Goal: Use online tool/utility: Utilize a website feature to perform a specific function

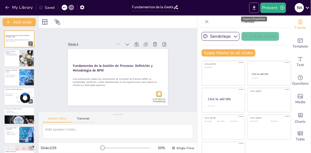
click at [254, 7] on icon "Export to PowerPoint" at bounding box center [254, 8] width 3 height 4
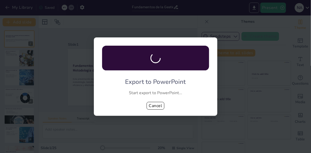
click at [177, 97] on div "Export to PowerPoint Start export to PowerPoint... Cancel" at bounding box center [155, 76] width 123 height 78
click at [158, 104] on button "Cancel" at bounding box center [156, 106] width 18 height 8
checkbox input "true"
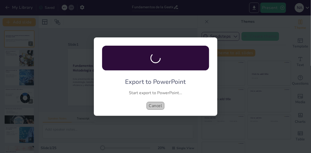
checkbox input "true"
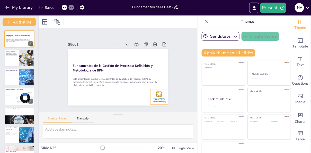
checkbox input "true"
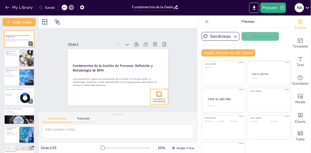
checkbox input "true"
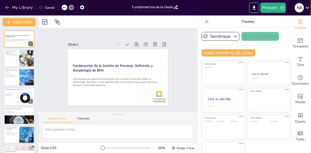
checkbox input "true"
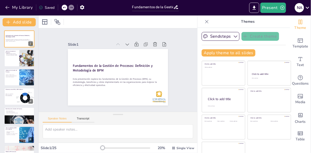
checkbox input "true"
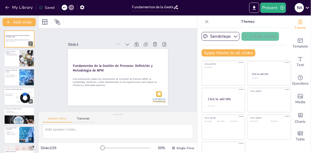
checkbox input "true"
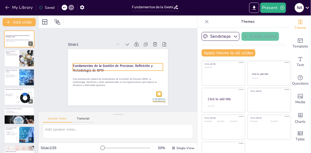
checkbox input "true"
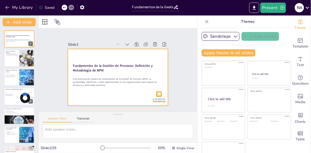
checkbox input "true"
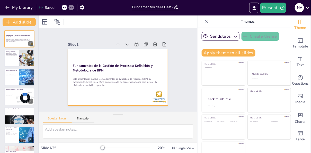
checkbox input "true"
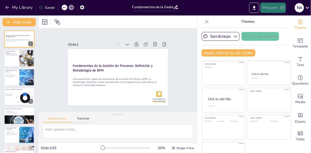
click at [269, 9] on button "Present" at bounding box center [273, 8] width 26 height 10
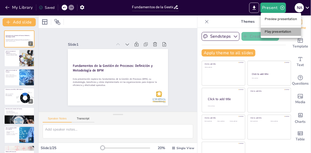
click at [274, 31] on li "Play presentation" at bounding box center [281, 32] width 40 height 8
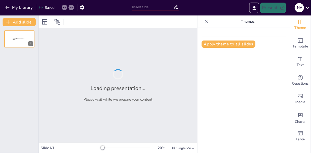
type input "Fundamentos de la Gestión de Procesos: Definición y Metodología de BPM"
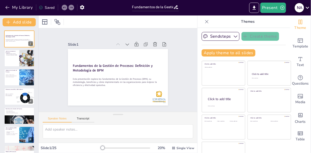
click at [308, 8] on icon at bounding box center [308, 8] width 4 height 2
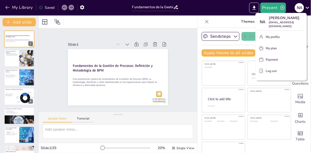
click at [308, 8] on div at bounding box center [155, 76] width 311 height 153
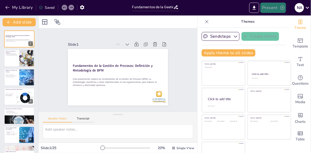
click at [271, 10] on button "Present" at bounding box center [273, 8] width 26 height 10
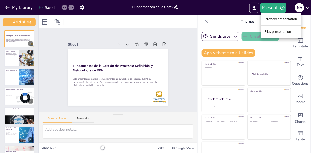
click at [274, 31] on li "Play presentation" at bounding box center [281, 32] width 40 height 8
